Goal: Contribute content

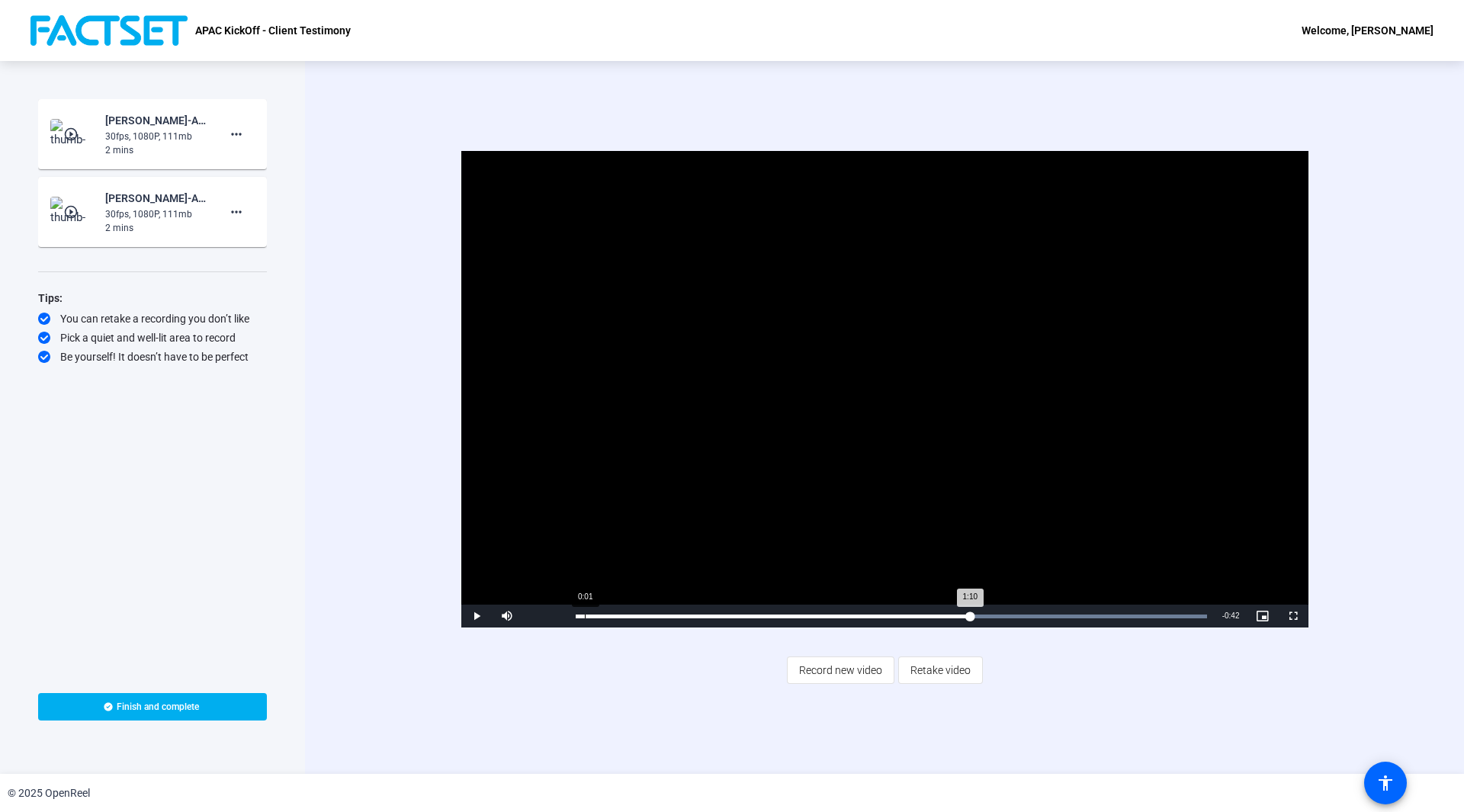
click at [583, 616] on div "1:10" at bounding box center [773, 617] width 395 height 4
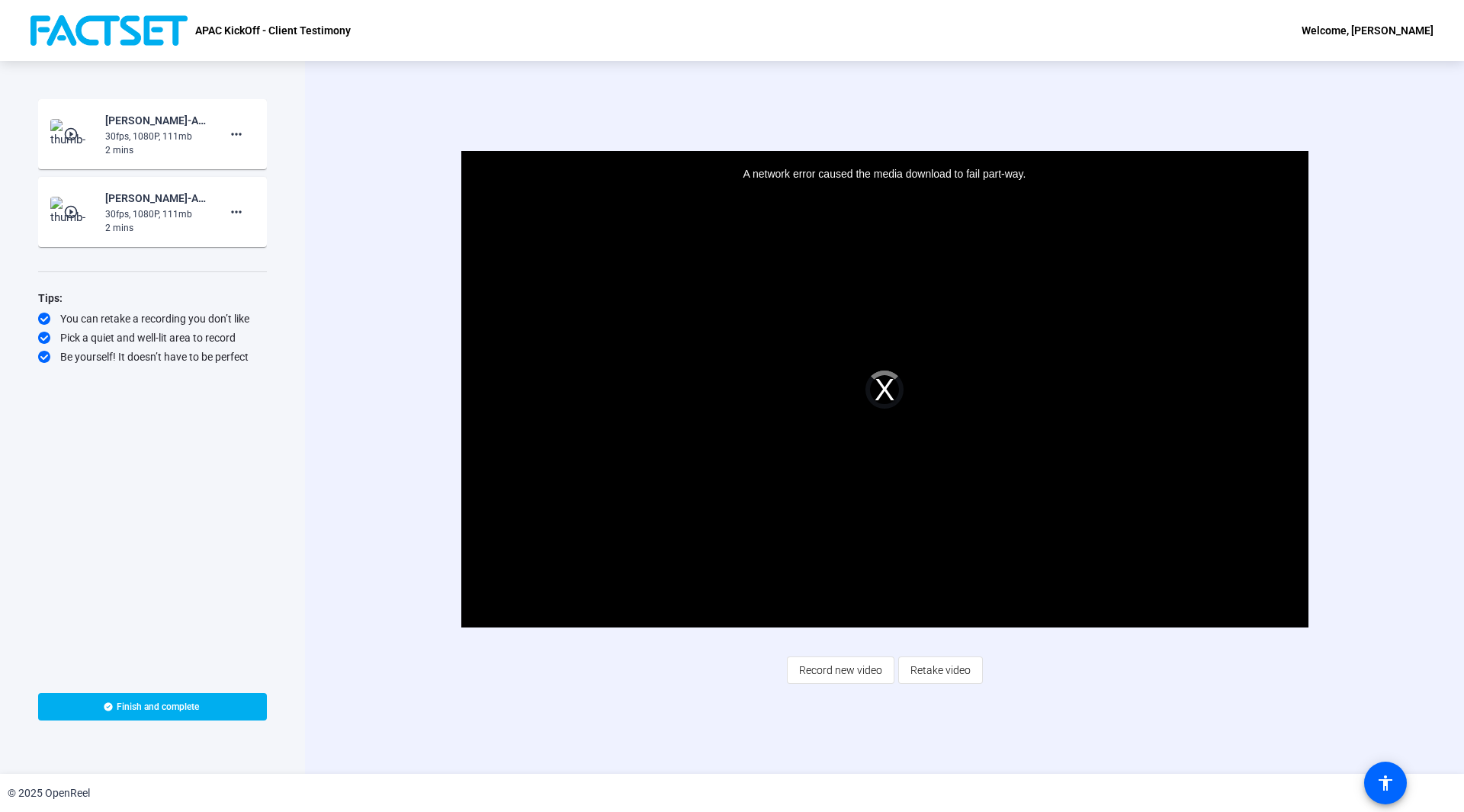
click at [933, 397] on div "A network error caused the media download to fail part-way." at bounding box center [885, 389] width 847 height 477
click at [124, 214] on div "[PERSON_NAME]-APAC KickOff - Client Testimony-APAC KickOff - Client Testimony-1…" at bounding box center [155, 241] width 152 height 55
click at [90, 145] on img at bounding box center [73, 134] width 45 height 31
click at [79, 132] on mat-icon "play_circle_outline" at bounding box center [73, 133] width 18 height 15
click at [885, 390] on span "Video Player" at bounding box center [885, 390] width 0 height 0
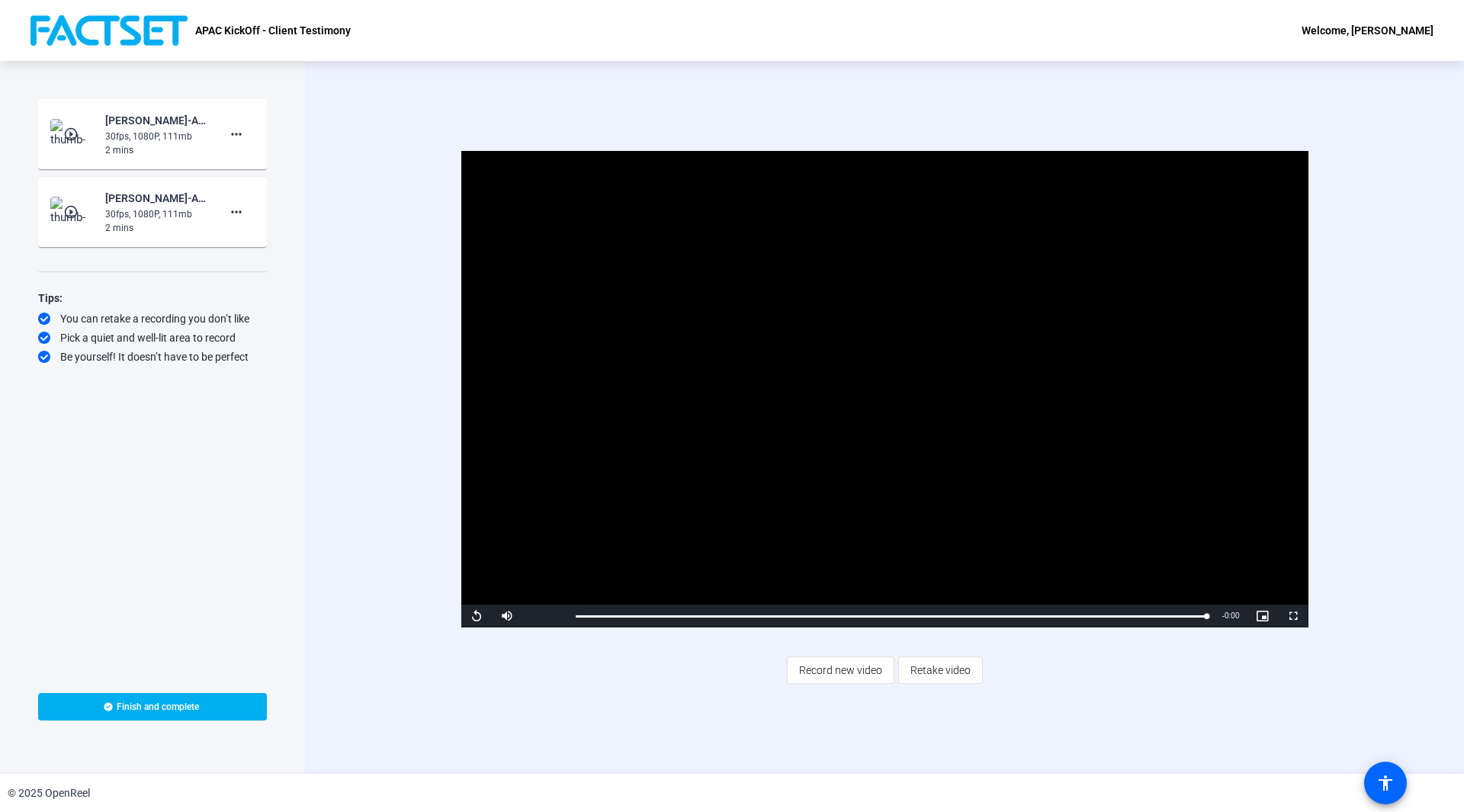
click at [157, 228] on div "2 mins" at bounding box center [156, 228] width 103 height 14
click at [132, 704] on span "Finish and complete" at bounding box center [157, 707] width 83 height 12
